Goal: Transaction & Acquisition: Subscribe to service/newsletter

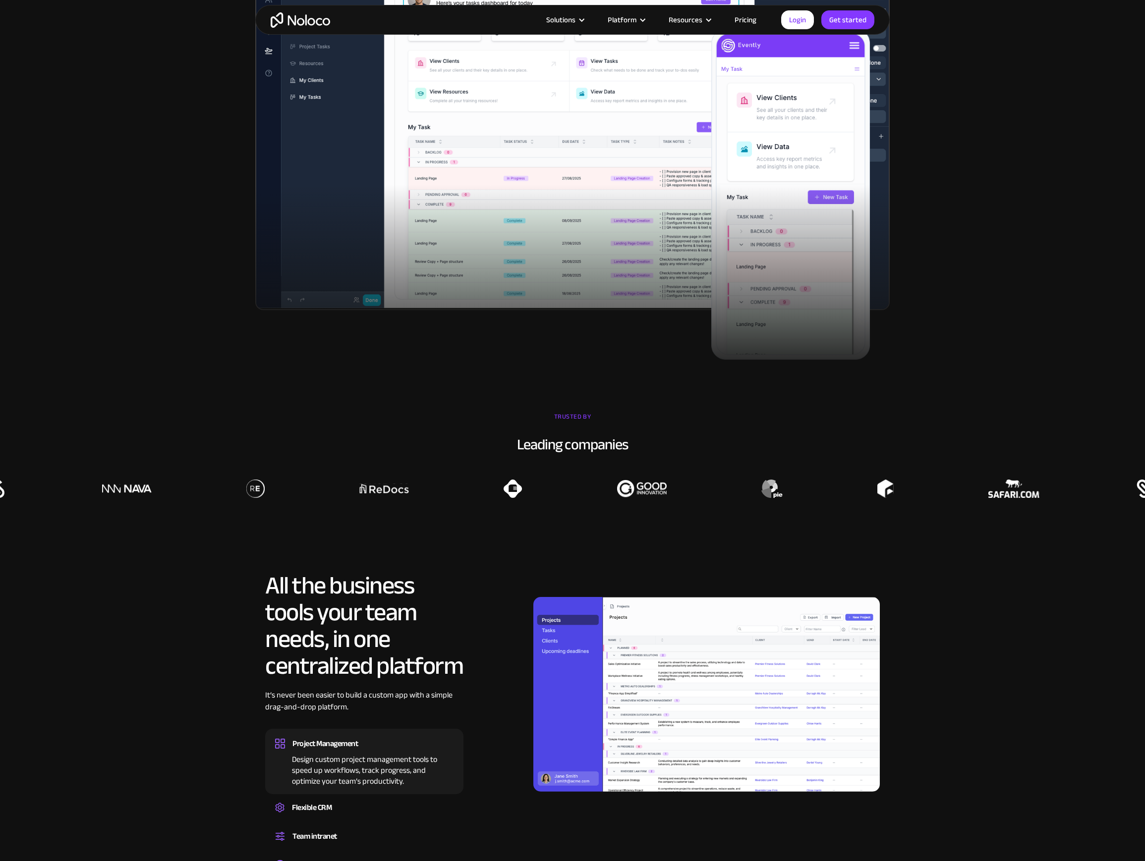
scroll to position [856, 0]
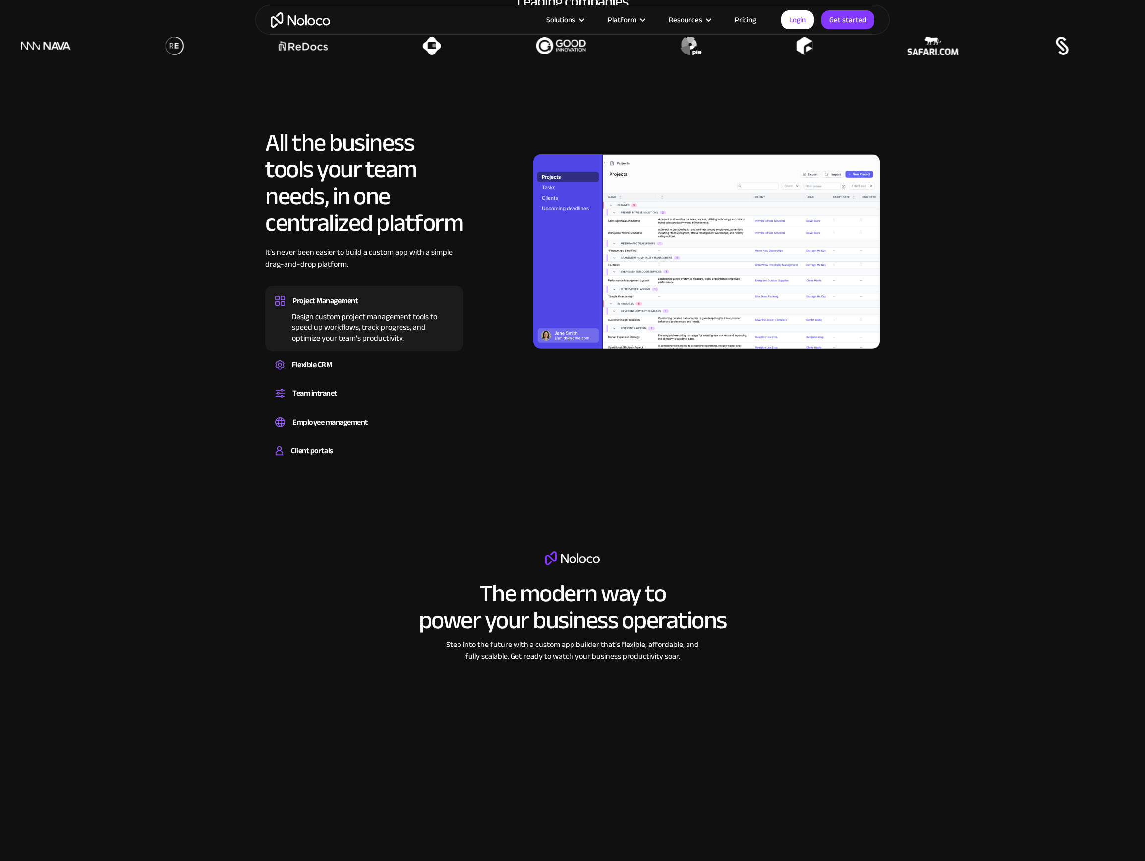
click at [741, 24] on link "Pricing" at bounding box center [745, 19] width 47 height 13
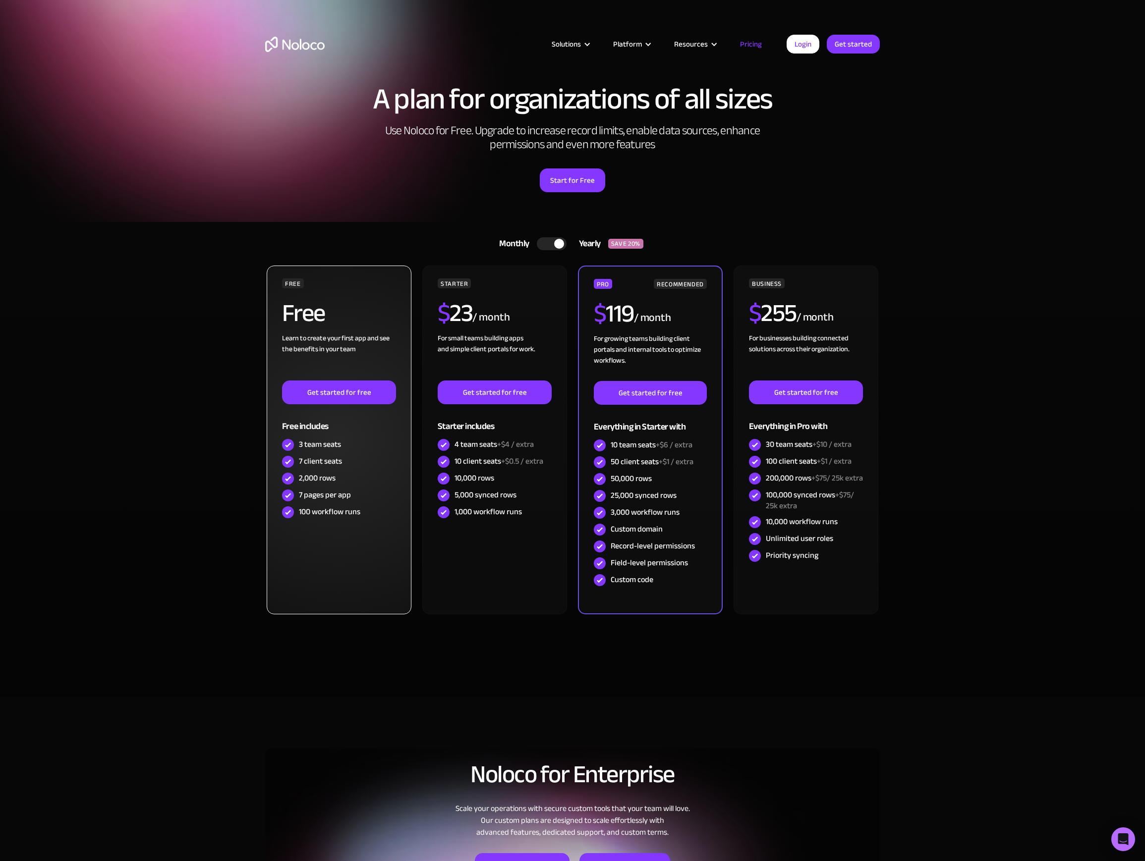
click at [366, 295] on div "FREE Free Learn to create your first app and see the benefits in your team ‍ Ge…" at bounding box center [339, 400] width 114 height 242
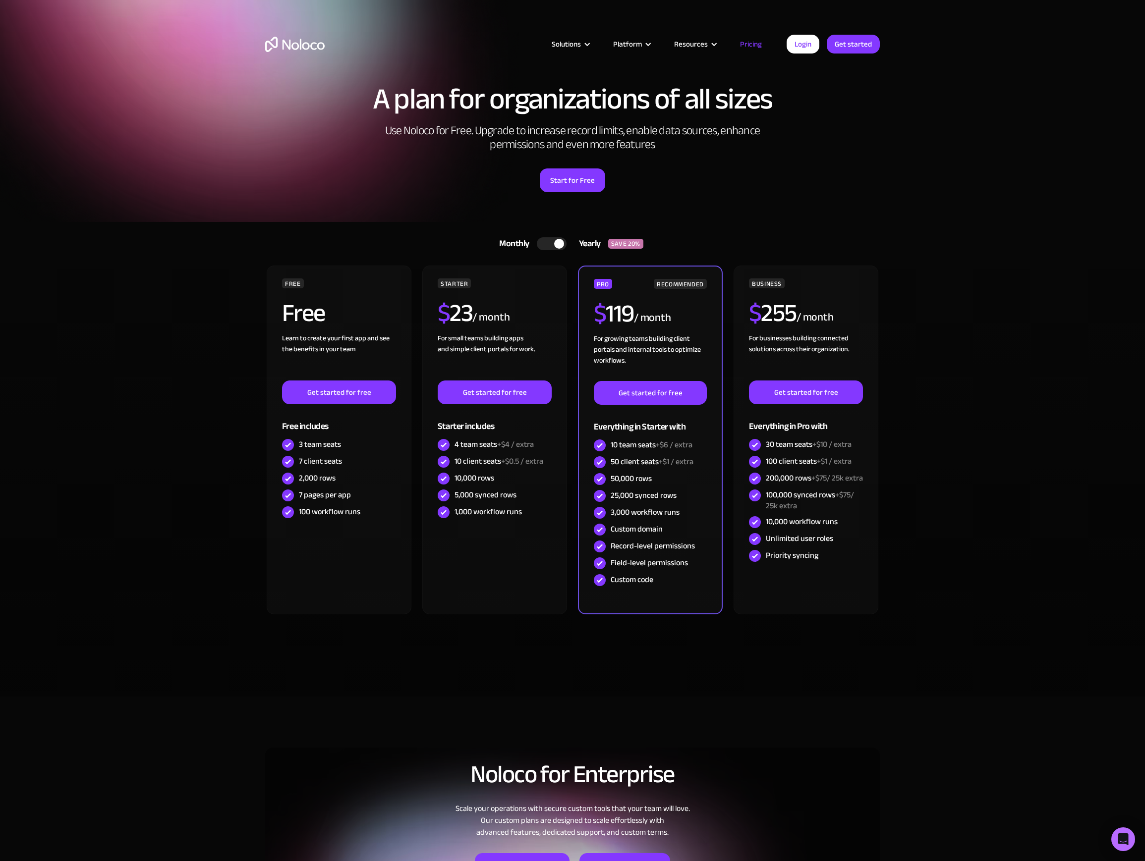
click at [785, 160] on div "A plan for organizations of all sizes Use Noloco for Free. Upgrade to increase …" at bounding box center [572, 148] width 634 height 148
